Goal: Navigation & Orientation: Go to known website

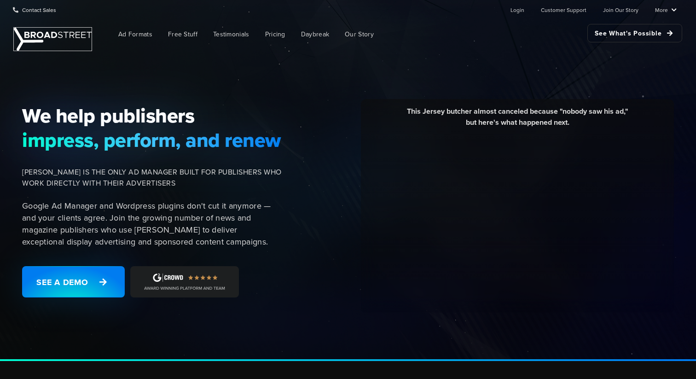
click at [42, 34] on img at bounding box center [53, 39] width 78 height 23
